Goal: Find specific page/section: Find specific page/section

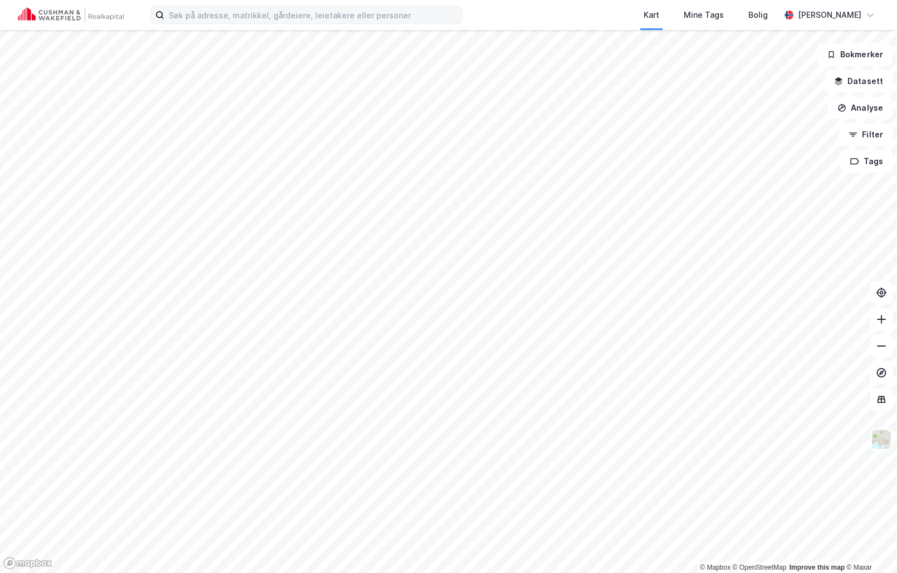
click at [235, 25] on div "Kart Mine Tags Bolig [PERSON_NAME]" at bounding box center [448, 15] width 897 height 30
click at [237, 17] on input at bounding box center [312, 15] width 297 height 17
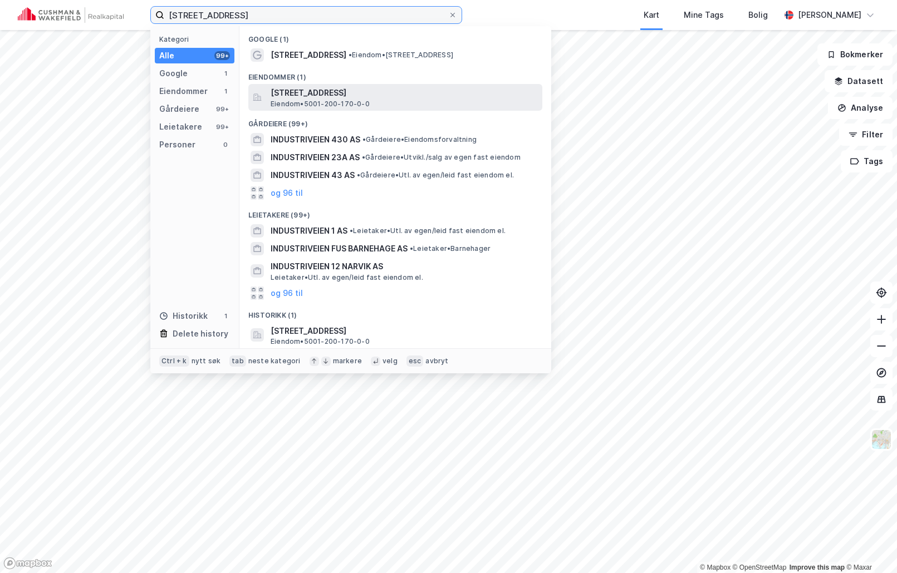
type input "[STREET_ADDRESS]"
click at [348, 100] on span "Eiendom • 5001-200-170-0-0" at bounding box center [319, 104] width 99 height 9
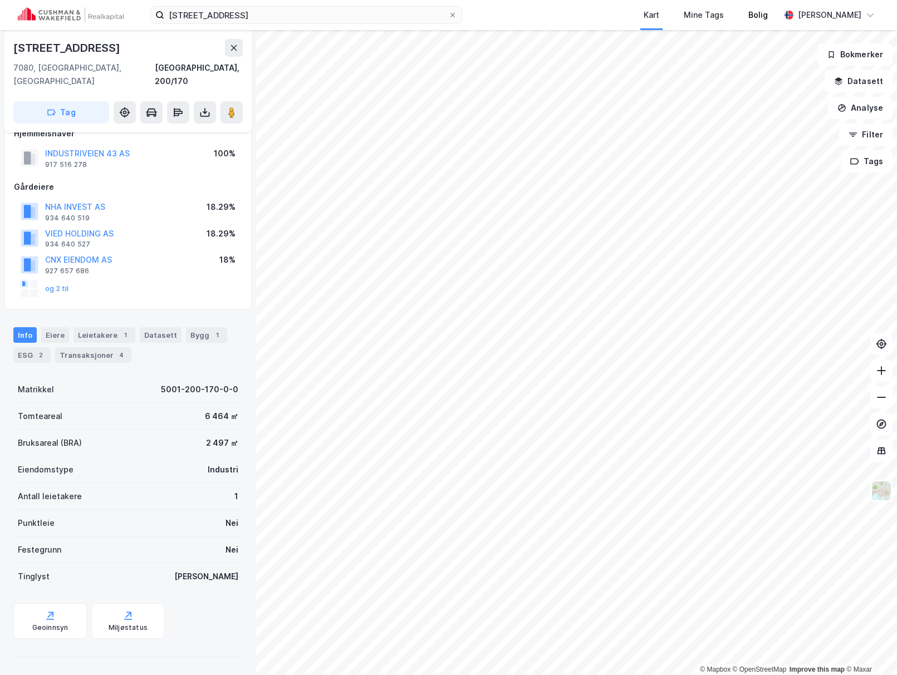
scroll to position [6, 0]
